Goal: Information Seeking & Learning: Find specific fact

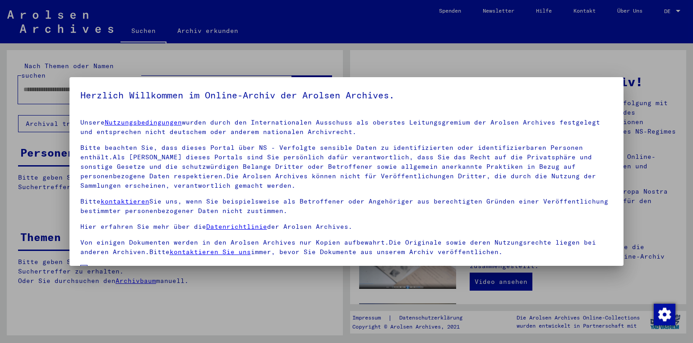
scroll to position [73, 0]
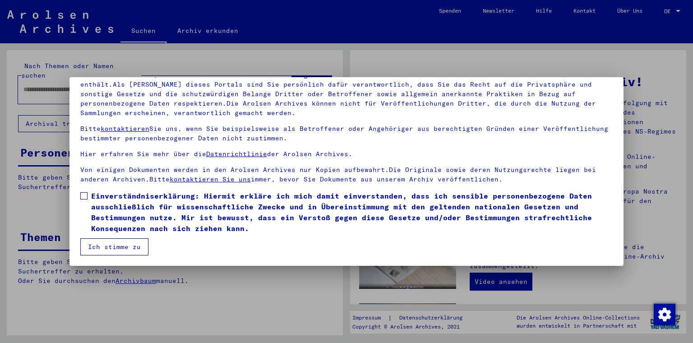
click at [82, 195] on span at bounding box center [83, 195] width 7 height 7
click at [102, 243] on button "Ich stimme zu" at bounding box center [114, 246] width 68 height 17
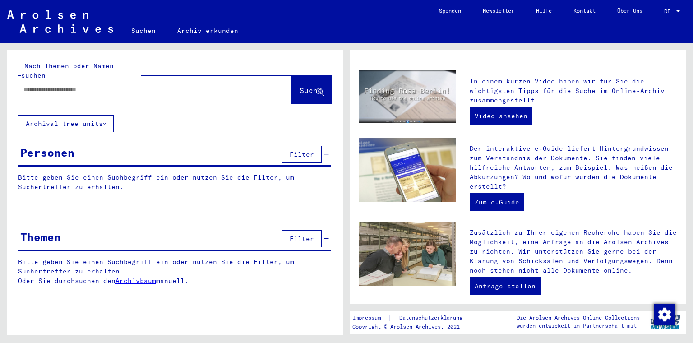
scroll to position [211, 0]
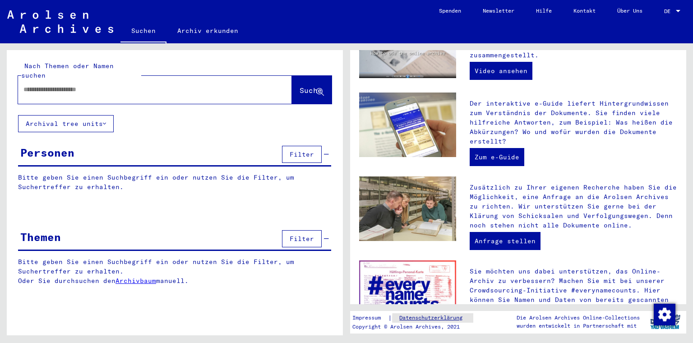
click at [447, 319] on link "Datenschutzerklärung" at bounding box center [432, 317] width 81 height 9
click at [124, 84] on div at bounding box center [141, 89] width 247 height 20
click at [58, 85] on input "text" at bounding box center [144, 89] width 242 height 9
click at [42, 85] on input "text" at bounding box center [144, 89] width 242 height 9
type input "**********"
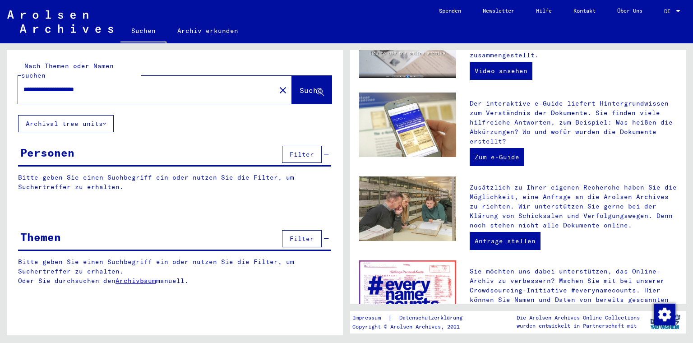
click at [300, 86] on span "Suche" at bounding box center [311, 90] width 23 height 9
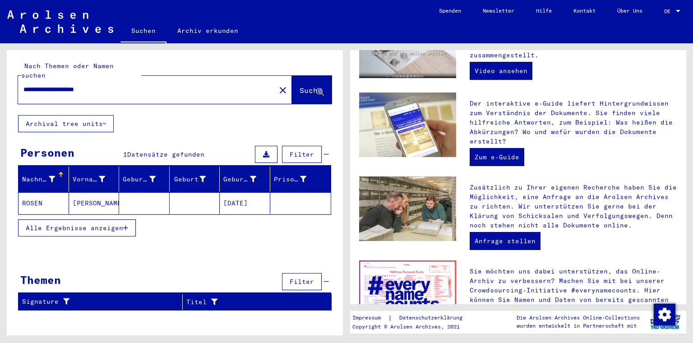
click at [238, 194] on mat-cell "[DATE]" at bounding box center [245, 203] width 51 height 22
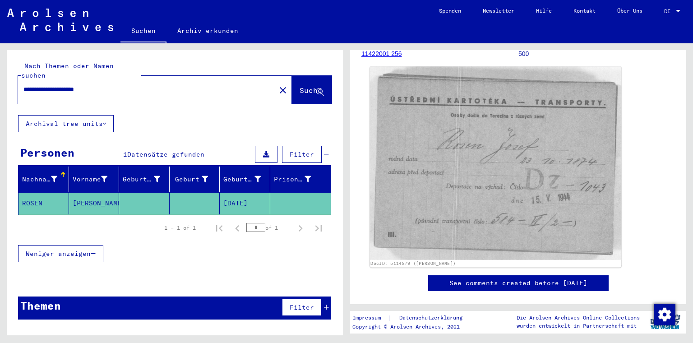
scroll to position [90, 0]
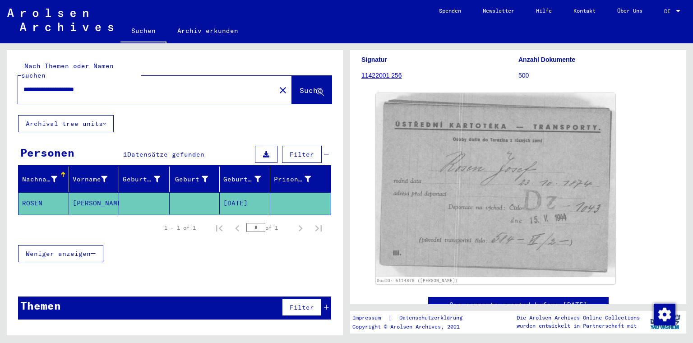
click at [385, 77] on link "11422001 256" at bounding box center [382, 75] width 41 height 7
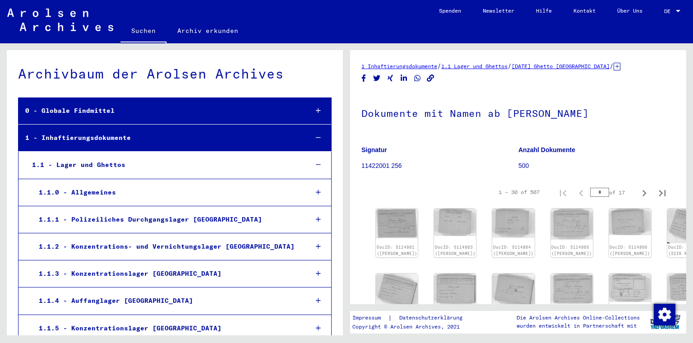
scroll to position [12307, 0]
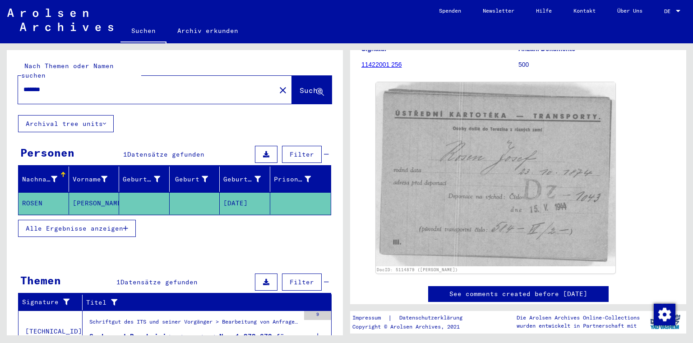
scroll to position [135, 0]
